Goal: Information Seeking & Learning: Learn about a topic

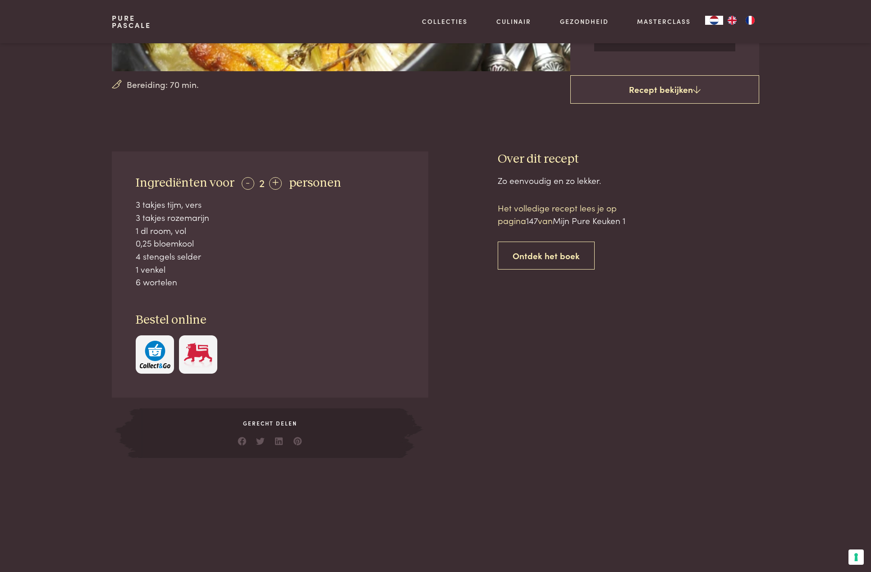
scroll to position [270, 0]
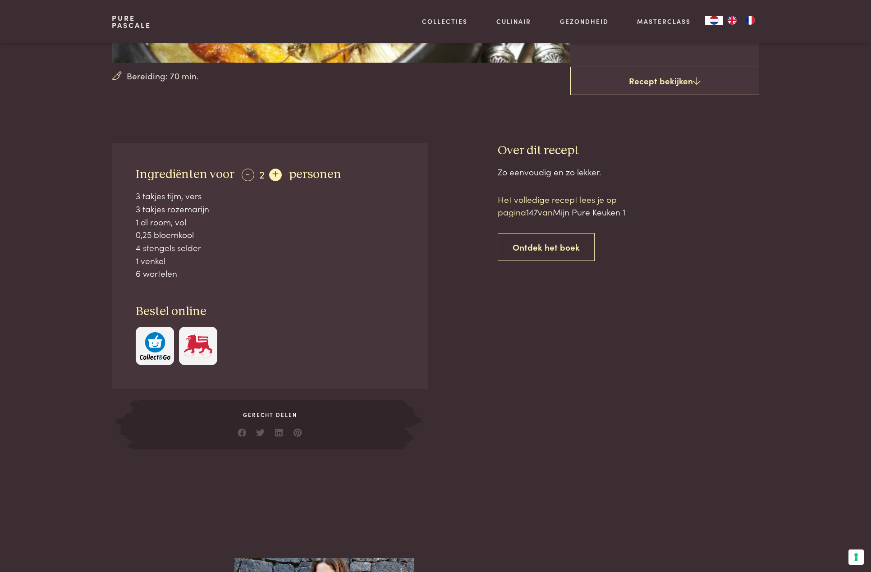
click at [273, 176] on div "+" at bounding box center [275, 175] width 13 height 13
click at [273, 176] on div "+" at bounding box center [276, 175] width 13 height 13
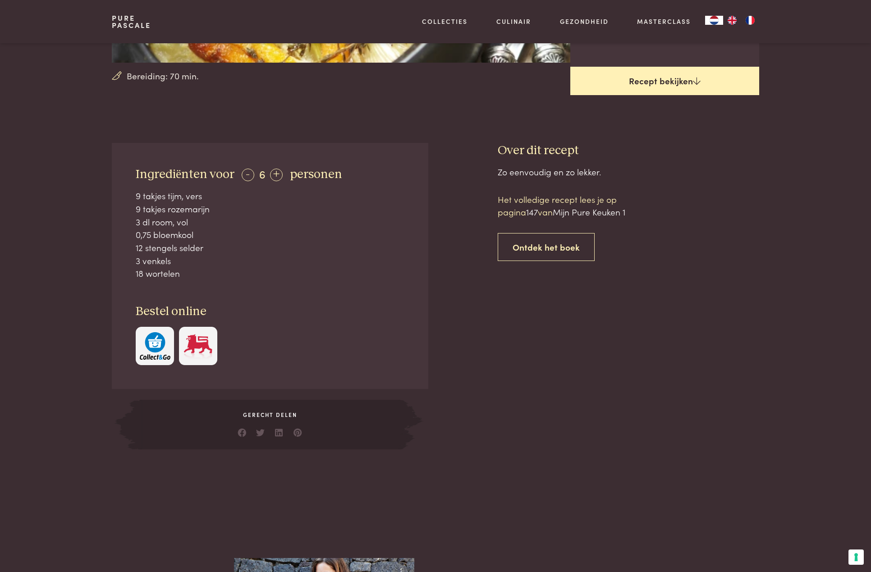
click at [652, 82] on link "Recept bekijken" at bounding box center [664, 81] width 189 height 29
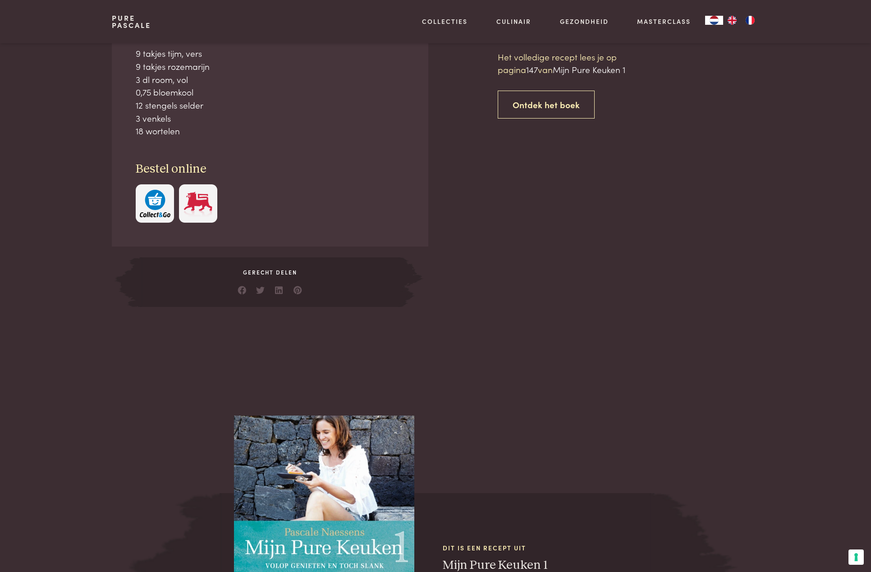
scroll to position [413, 0]
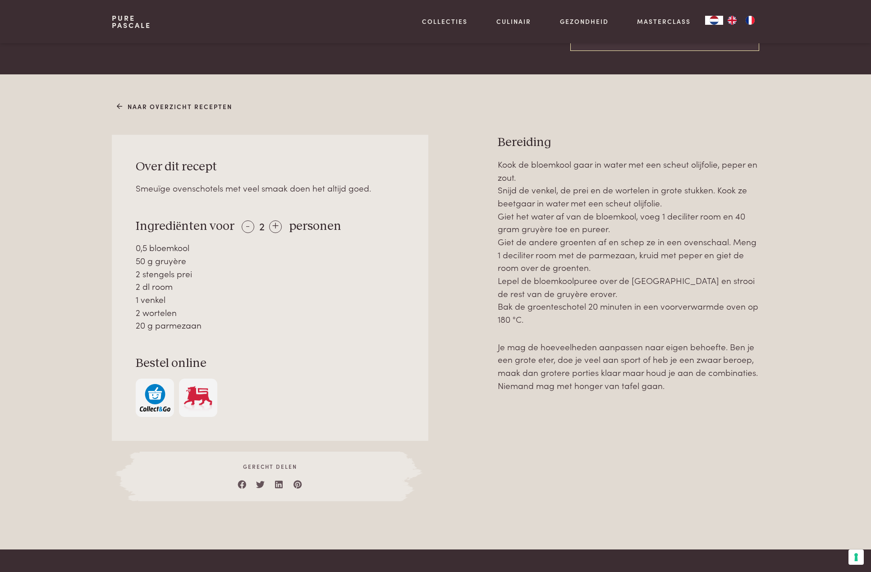
scroll to position [318, 0]
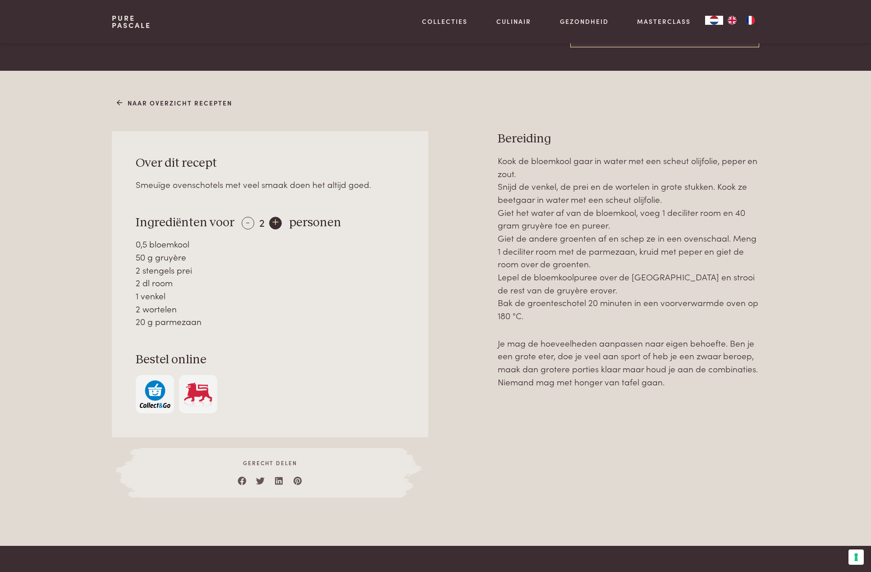
click at [274, 225] on div "+" at bounding box center [275, 223] width 13 height 13
click at [274, 225] on div "+" at bounding box center [276, 223] width 13 height 13
click at [274, 224] on div "+" at bounding box center [276, 223] width 13 height 13
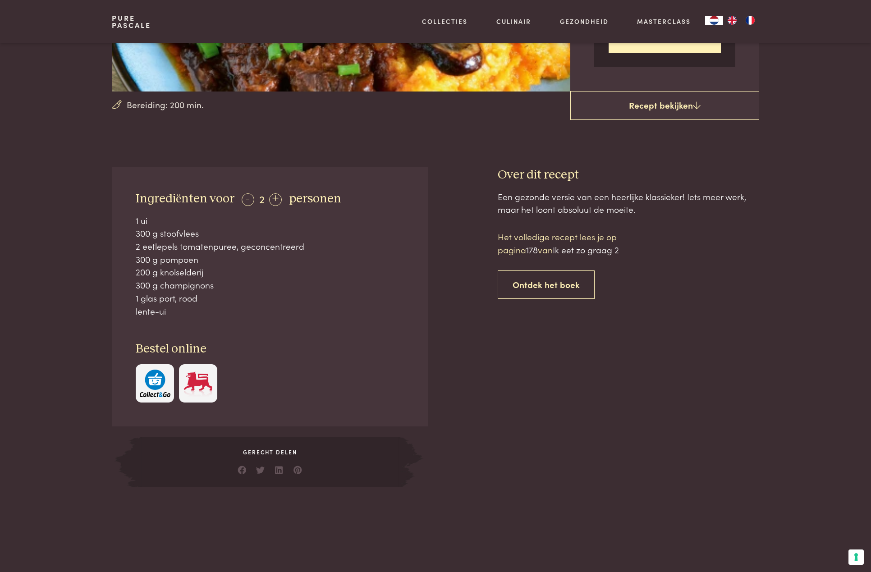
scroll to position [248, 0]
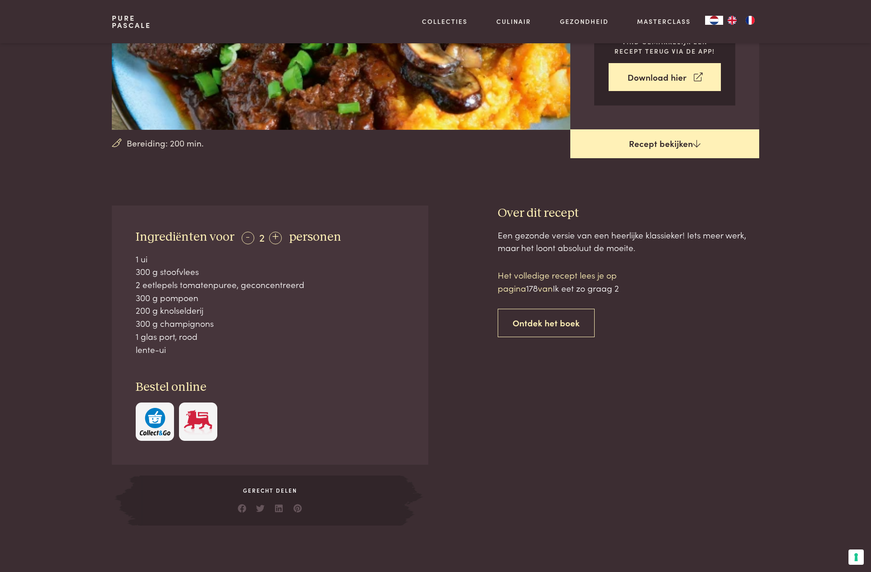
click at [653, 135] on link "Recept bekijken" at bounding box center [664, 143] width 189 height 29
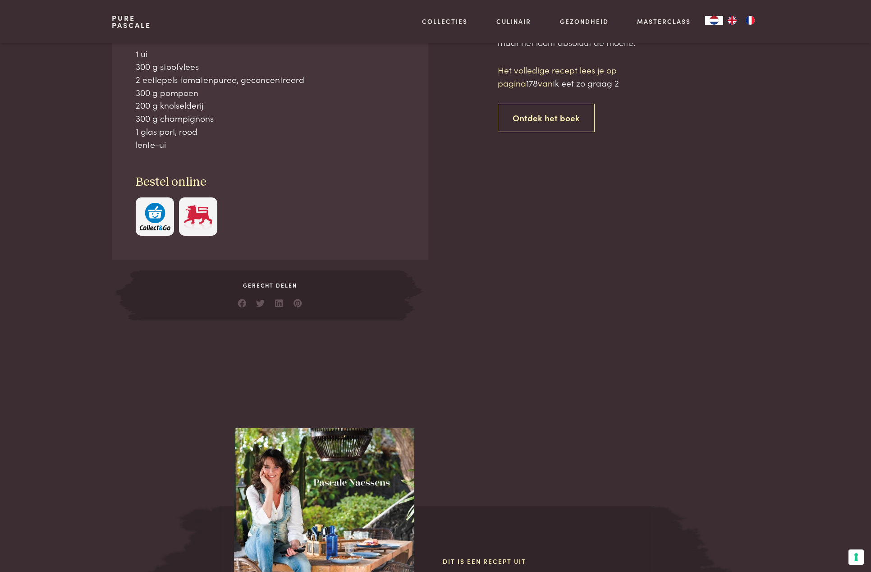
scroll to position [408, 0]
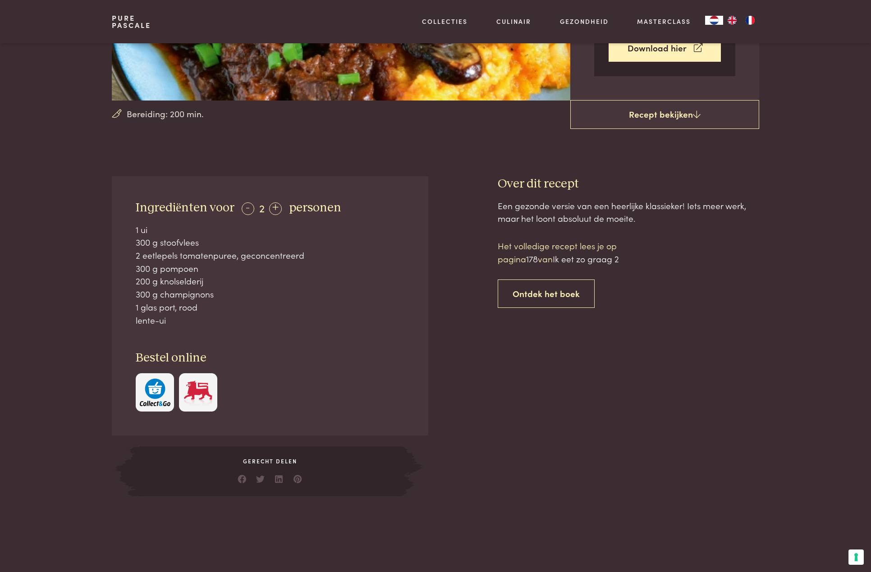
scroll to position [231, 0]
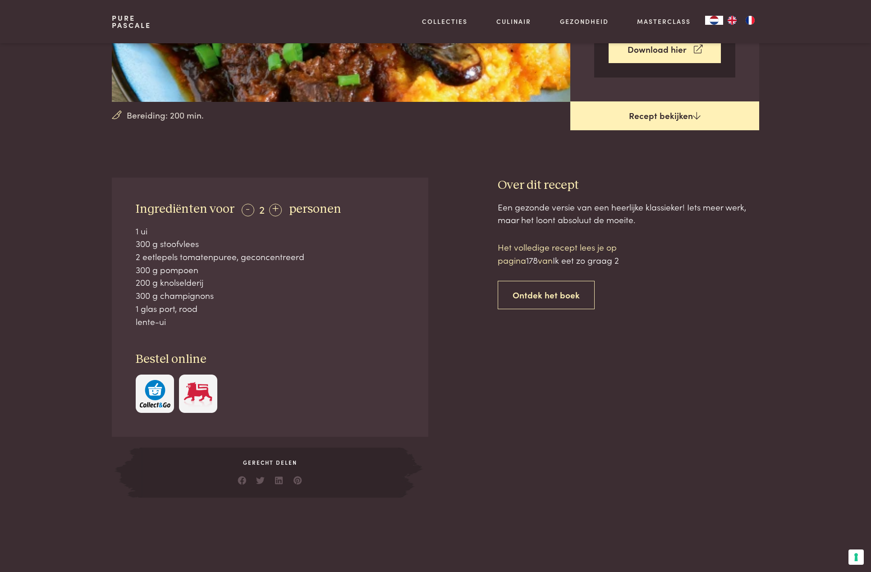
click at [695, 119] on icon at bounding box center [697, 115] width 8 height 9
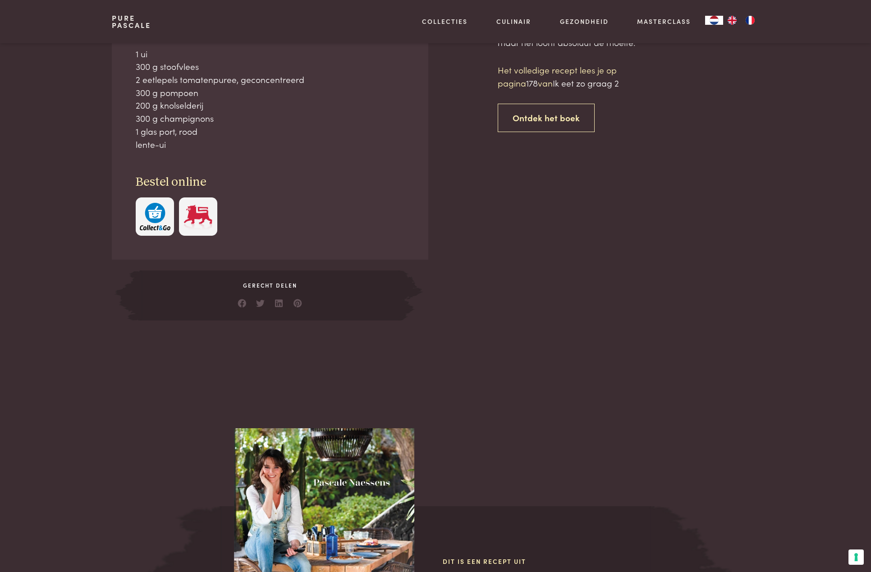
scroll to position [408, 0]
click at [559, 122] on link "Ontdek het boek" at bounding box center [546, 117] width 97 height 28
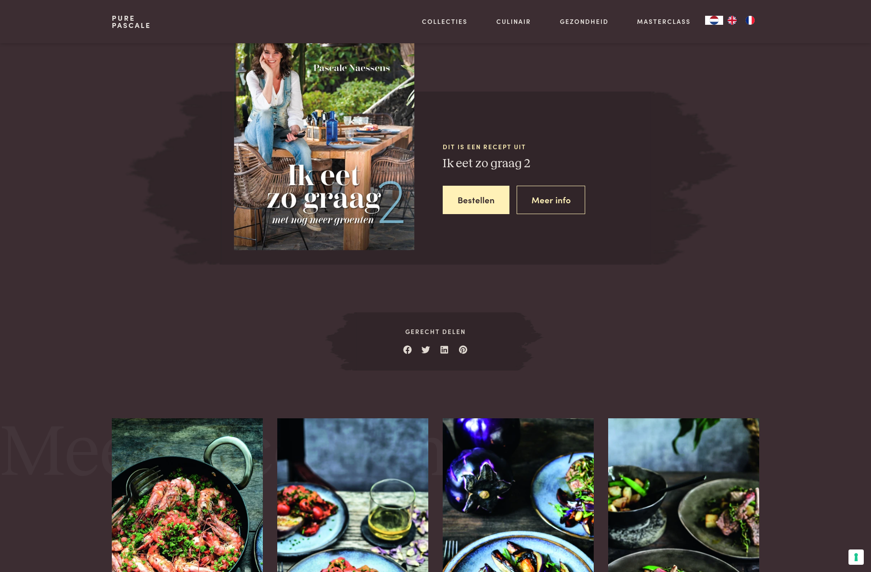
scroll to position [824, 0]
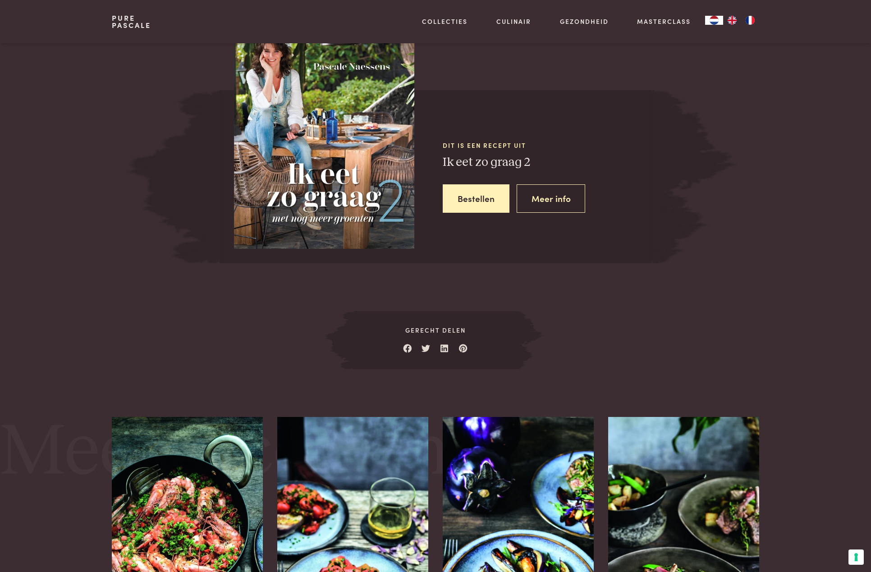
scroll to position [408, 0]
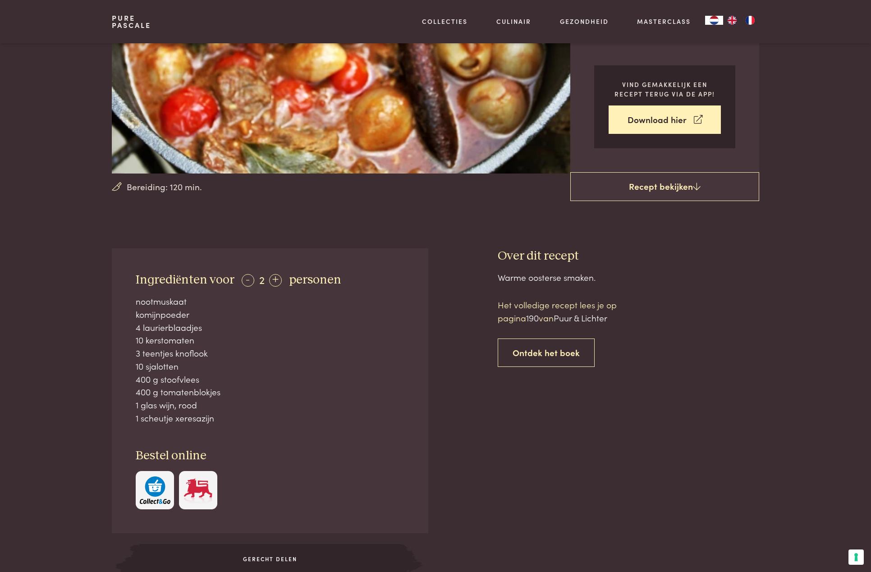
scroll to position [173, 0]
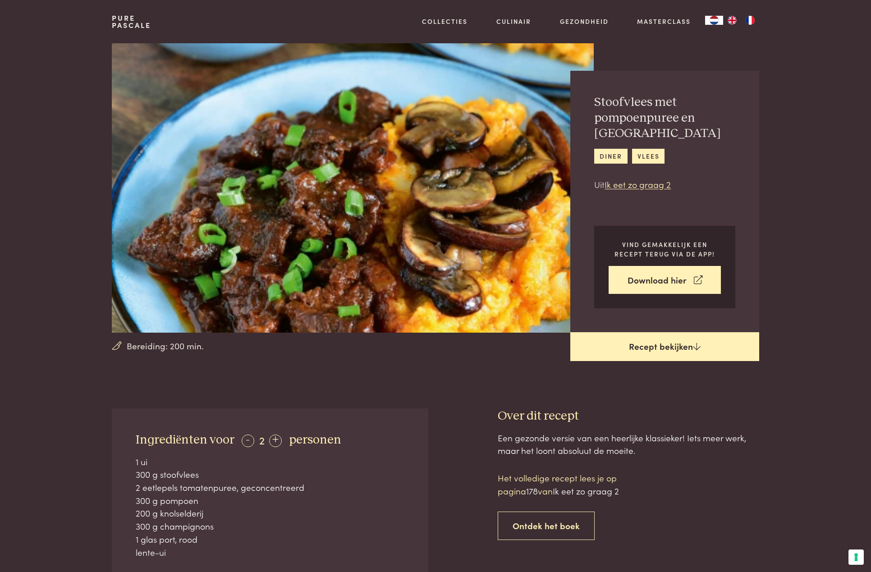
click at [658, 348] on link "Recept bekijken" at bounding box center [664, 346] width 189 height 29
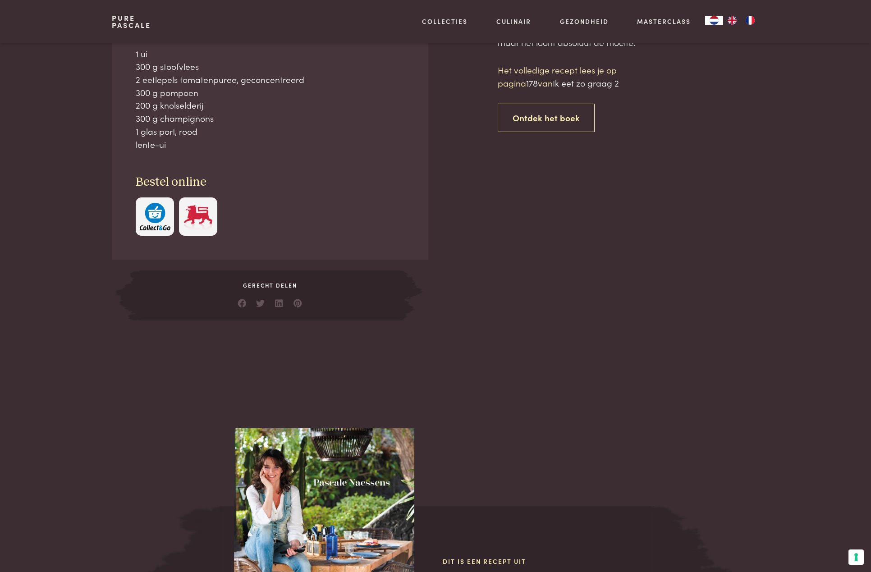
scroll to position [408, 0]
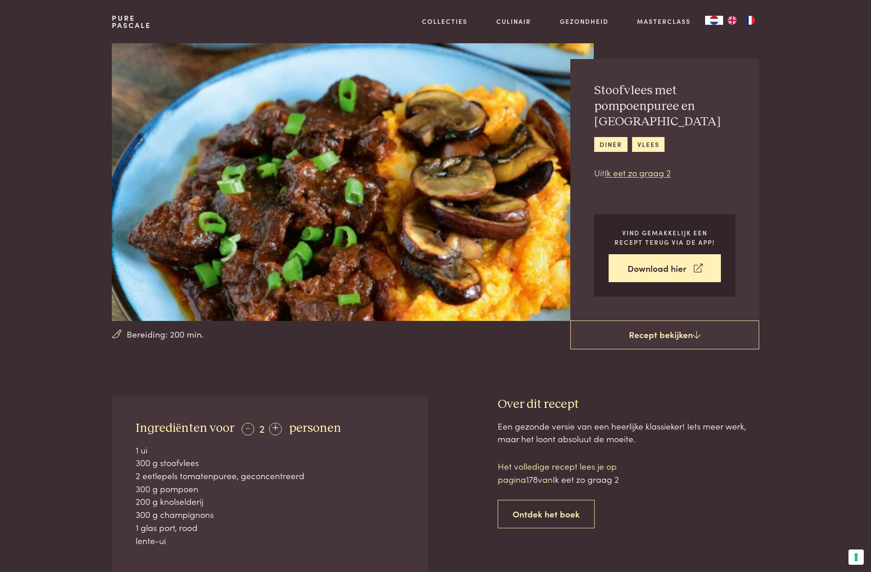
scroll to position [10, 0]
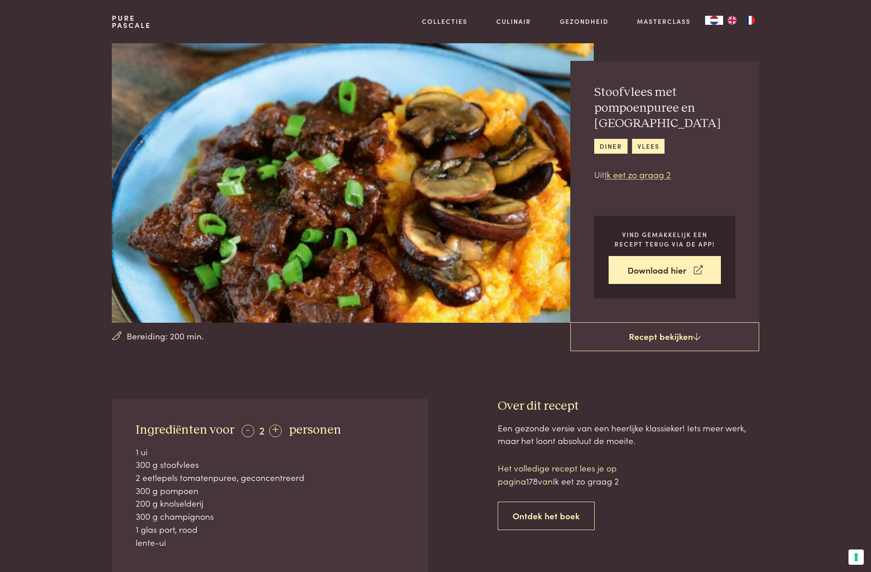
scroll to position [408, 0]
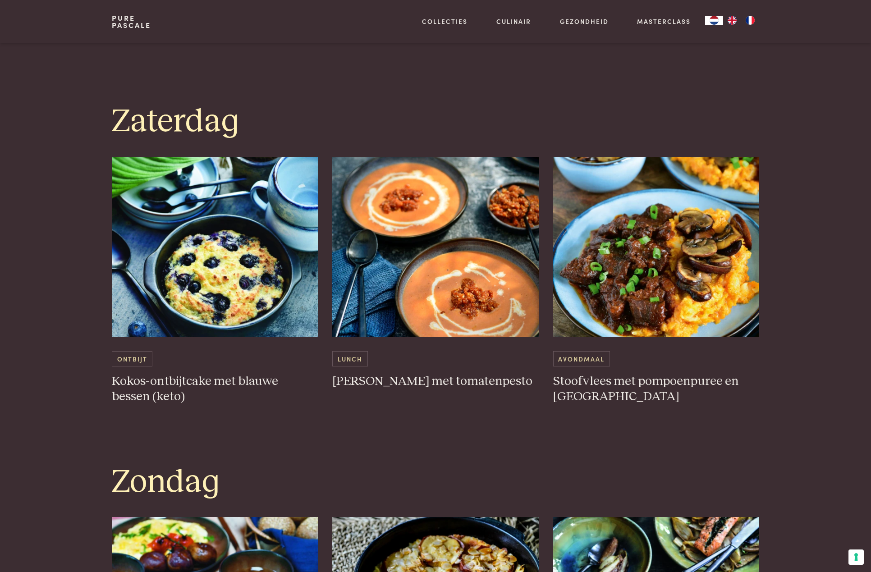
scroll to position [2229, 0]
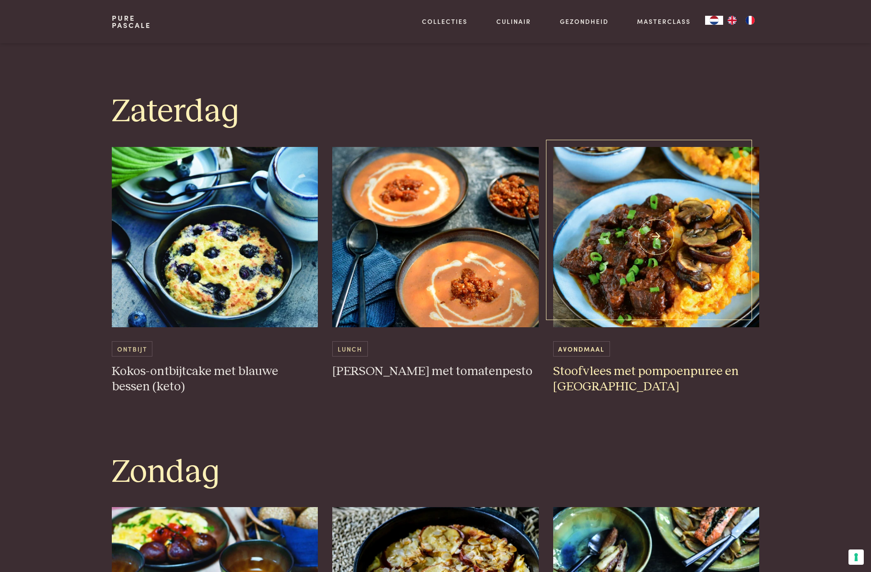
click at [589, 378] on h3 "Stoofvlees met pompoenpuree en [GEOGRAPHIC_DATA]" at bounding box center [656, 379] width 206 height 31
